Goal: Purchase product/service

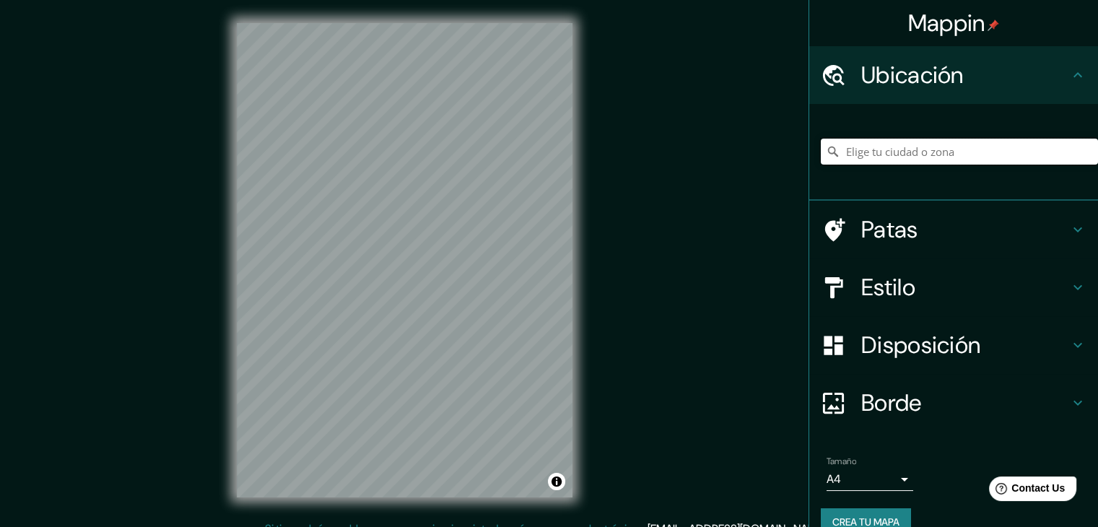
click at [873, 152] on input "Elige tu ciudad o zona" at bounding box center [959, 152] width 277 height 26
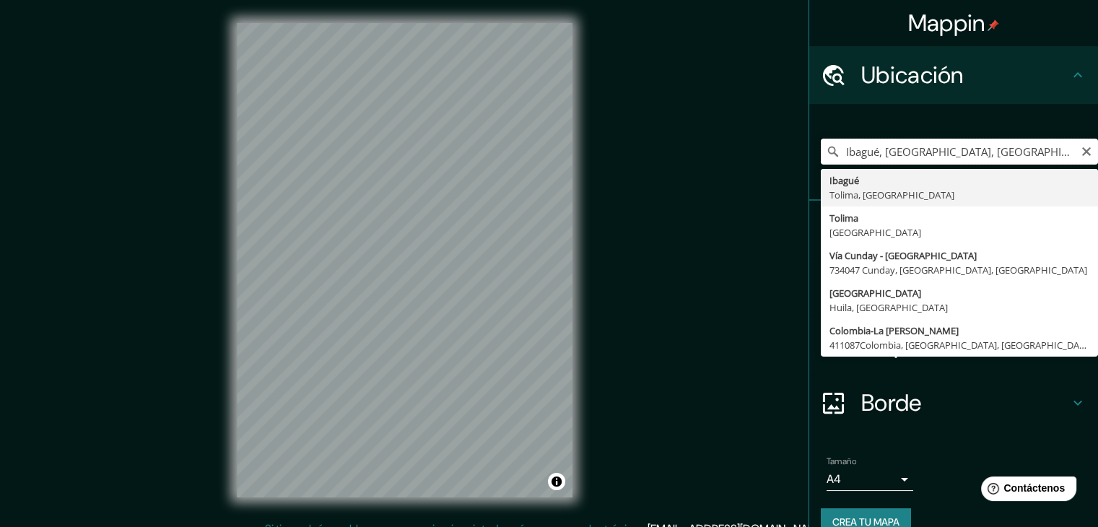
type input "Ibagué, [GEOGRAPHIC_DATA], [GEOGRAPHIC_DATA]"
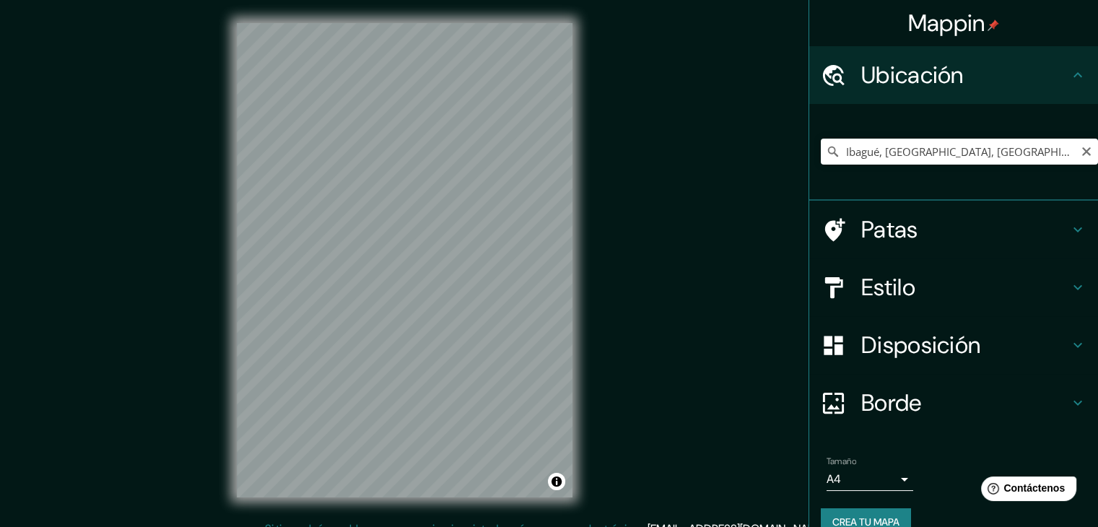
click at [829, 281] on icon at bounding box center [833, 287] width 25 height 25
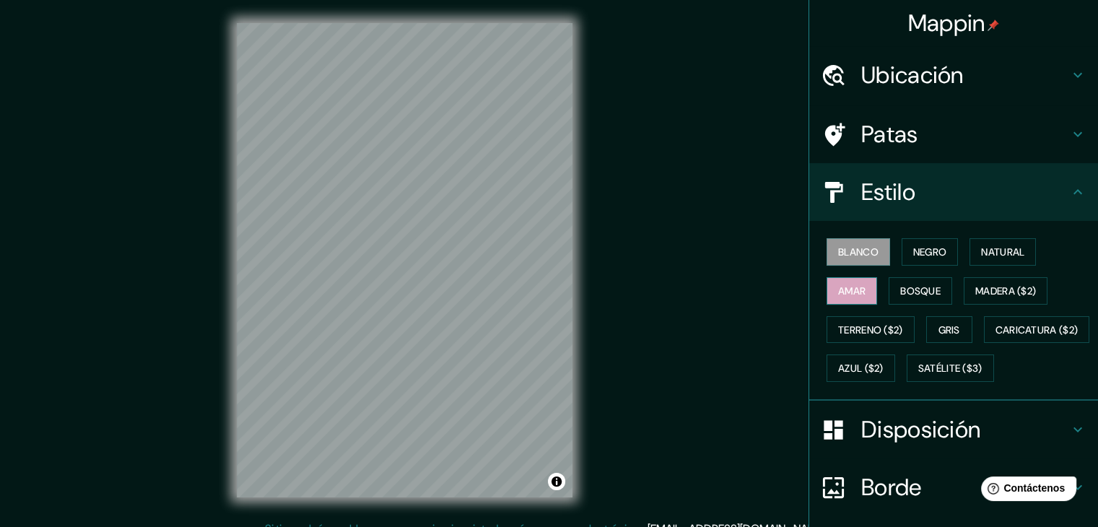
click at [844, 289] on font "Amar" at bounding box center [851, 291] width 27 height 13
click at [919, 376] on font "Satélite ($3)" at bounding box center [951, 369] width 64 height 13
click at [838, 285] on font "Amar" at bounding box center [851, 291] width 27 height 13
click at [933, 288] on button "Bosque" at bounding box center [921, 290] width 64 height 27
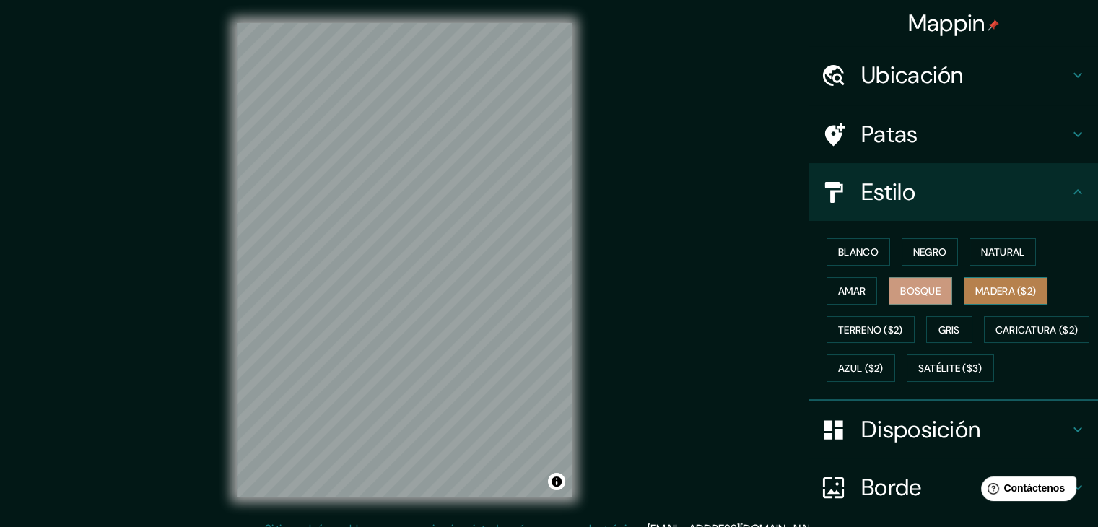
click at [982, 290] on font "Madera ($2)" at bounding box center [1006, 291] width 61 height 13
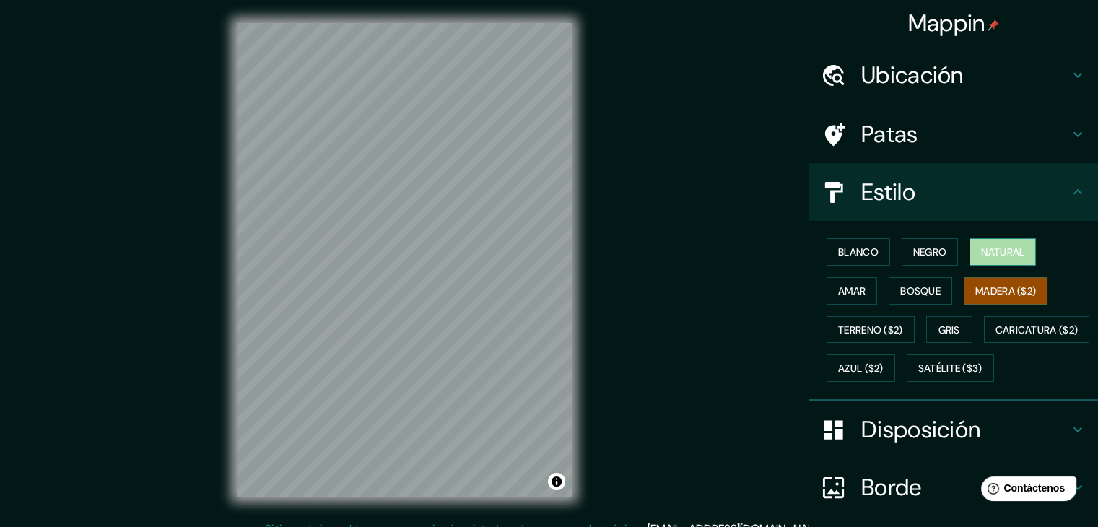
click at [1010, 251] on font "Natural" at bounding box center [1002, 252] width 43 height 13
click at [919, 252] on font "Negro" at bounding box center [931, 252] width 34 height 13
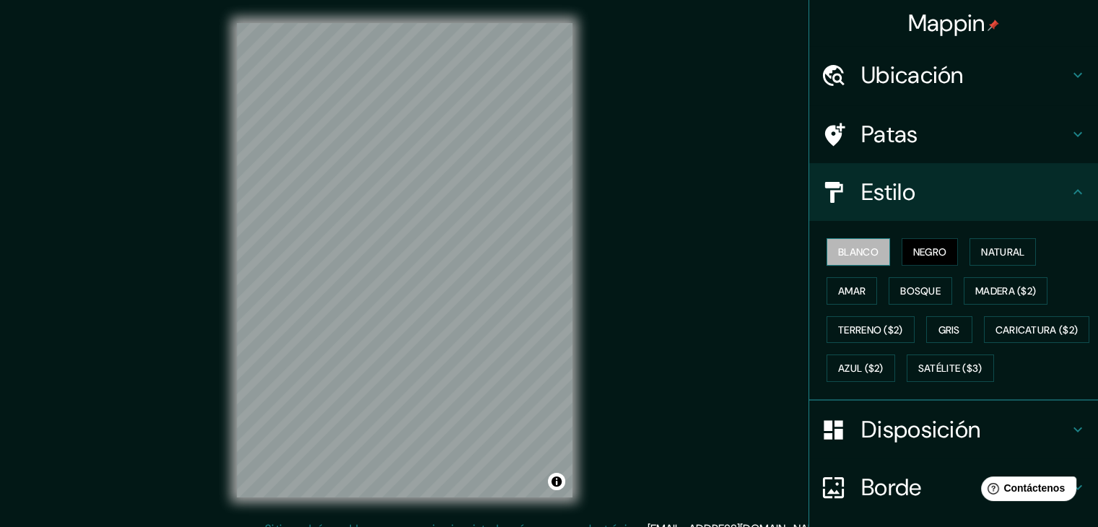
click at [866, 256] on font "Blanco" at bounding box center [858, 252] width 40 height 13
click at [939, 324] on font "Gris" at bounding box center [950, 330] width 22 height 13
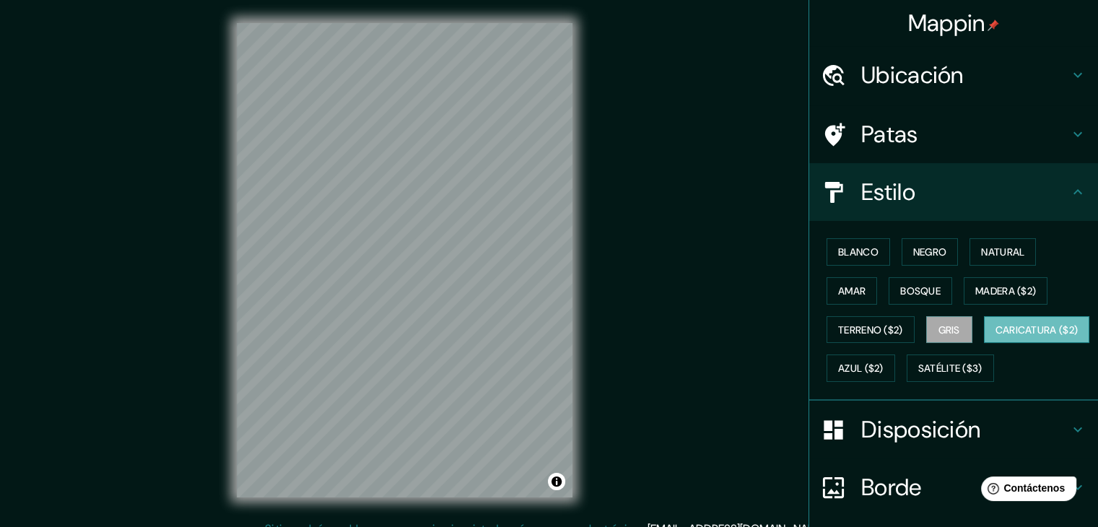
click at [984, 344] on button "Caricatura ($2)" at bounding box center [1037, 329] width 106 height 27
click at [884, 363] on font "Azul ($2)" at bounding box center [860, 369] width 45 height 13
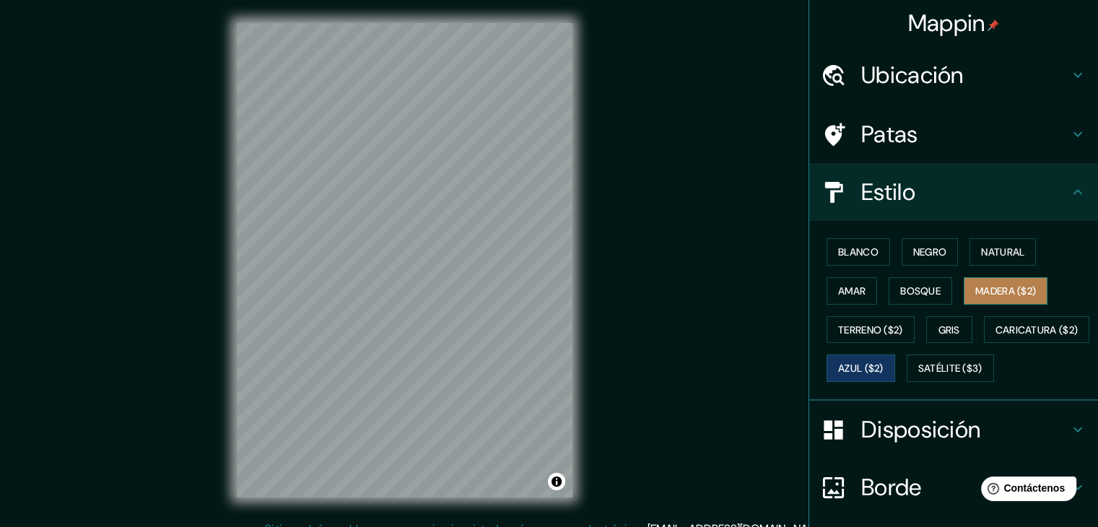
click at [997, 287] on font "Madera ($2)" at bounding box center [1006, 291] width 61 height 13
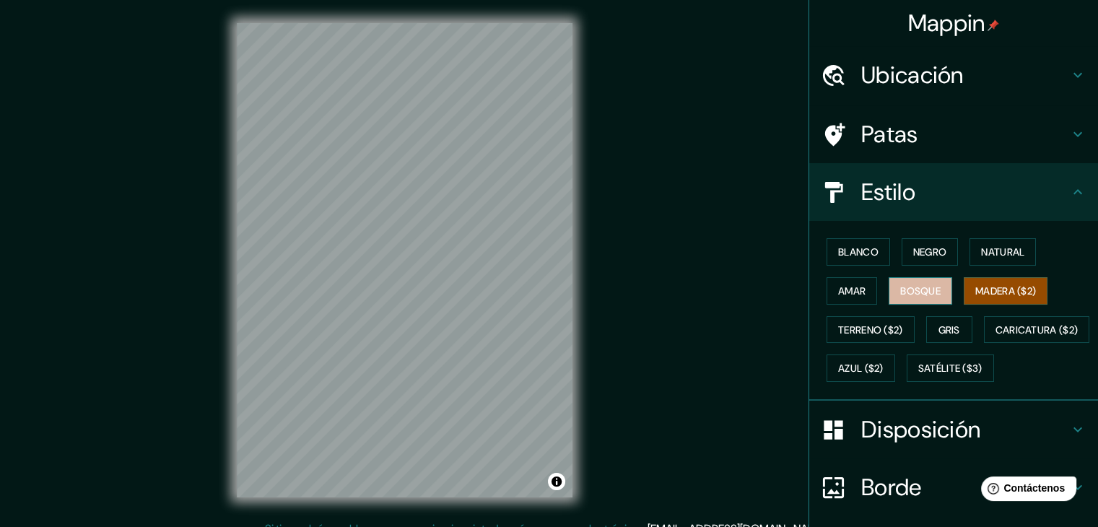
click at [925, 295] on font "Bosque" at bounding box center [921, 291] width 40 height 13
